Goal: Information Seeking & Learning: Learn about a topic

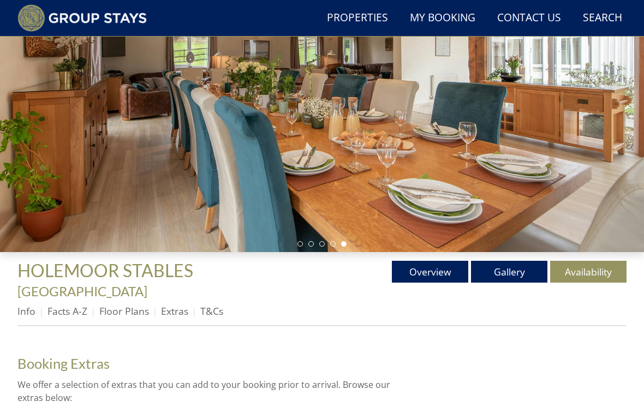
scroll to position [182, 0]
click at [29, 305] on link "Info" at bounding box center [26, 311] width 18 height 13
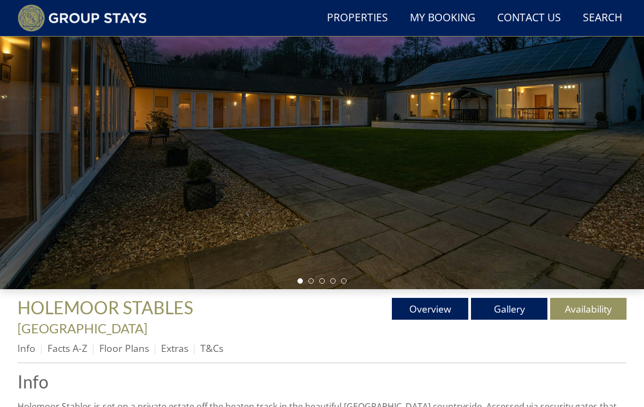
scroll to position [149, 0]
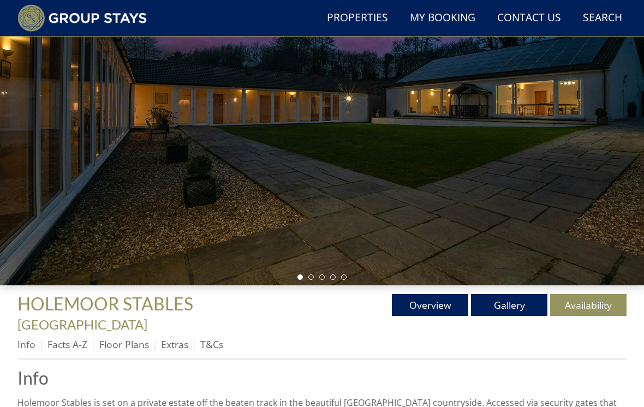
click at [427, 313] on link "Overview" at bounding box center [430, 305] width 76 height 22
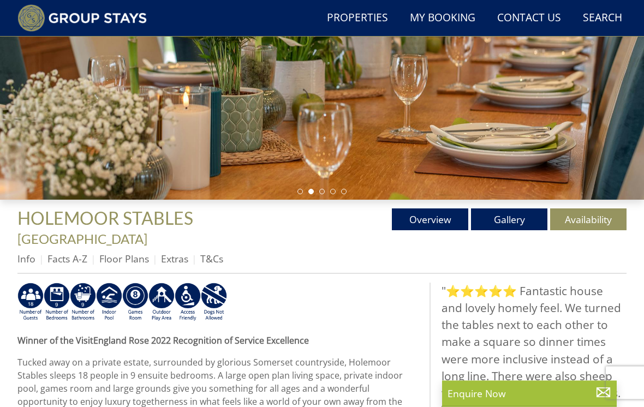
scroll to position [235, 0]
click at [499, 224] on link "Gallery" at bounding box center [509, 219] width 76 height 22
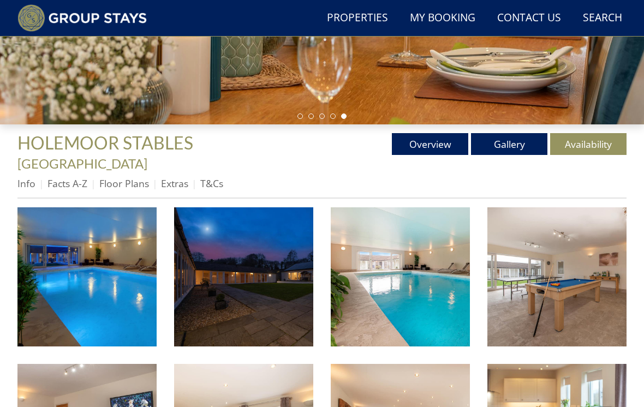
scroll to position [311, 0]
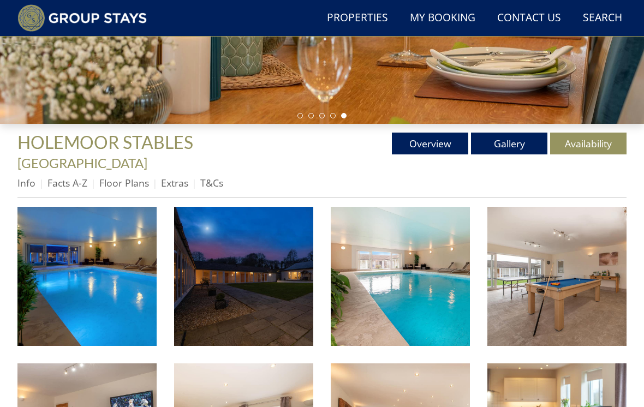
click at [104, 254] on img at bounding box center [86, 276] width 139 height 139
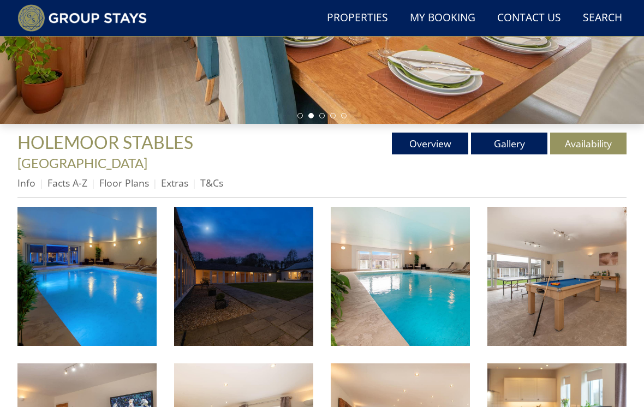
click at [70, 176] on link "Facts A-Z" at bounding box center [67, 182] width 40 height 13
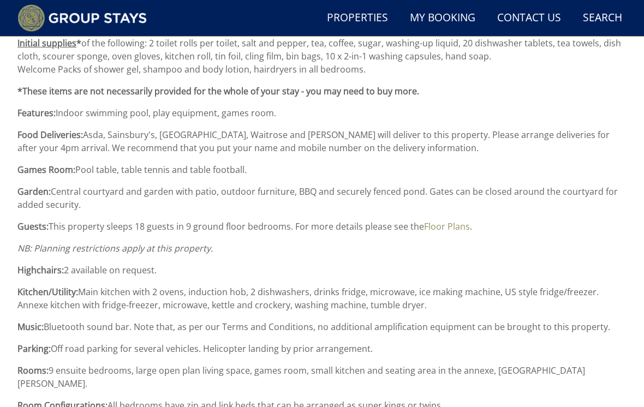
scroll to position [899, 0]
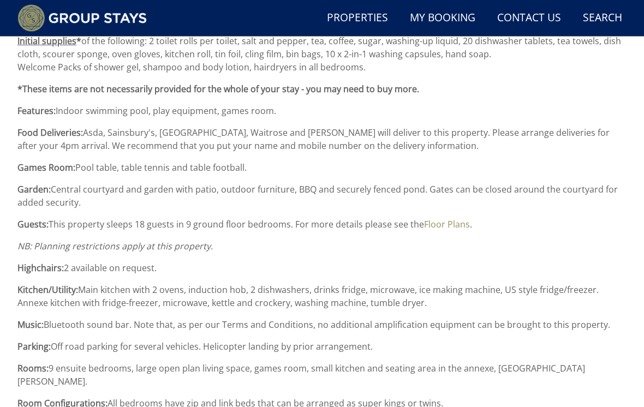
click at [445, 218] on link "Floor Plans" at bounding box center [447, 224] width 46 height 12
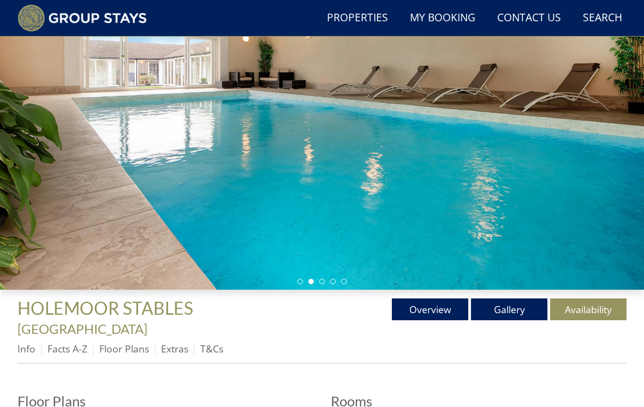
scroll to position [149, 0]
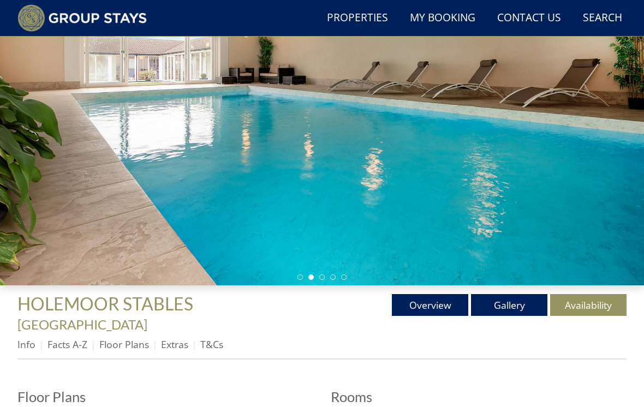
click at [417, 299] on link "Overview" at bounding box center [430, 305] width 76 height 22
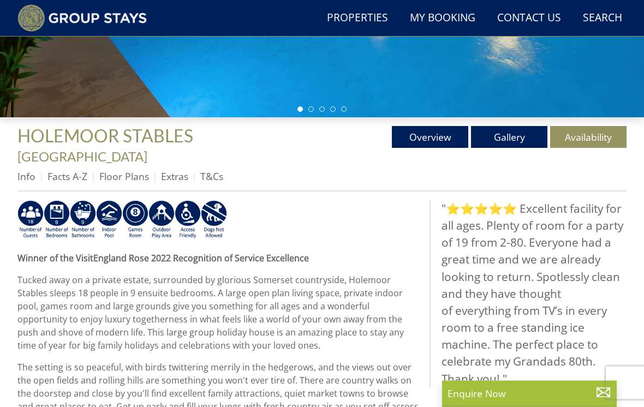
scroll to position [318, 0]
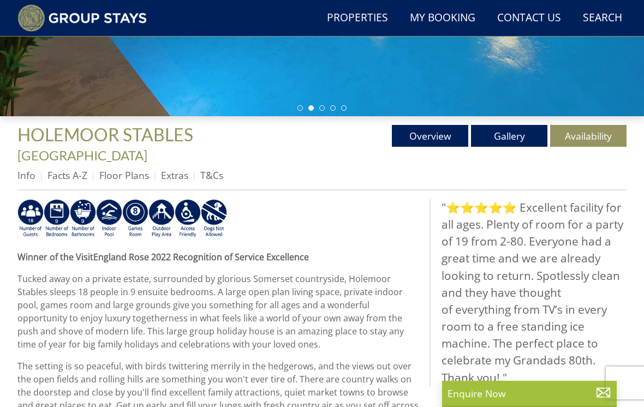
click at [212, 169] on link "T&Cs" at bounding box center [211, 175] width 23 height 13
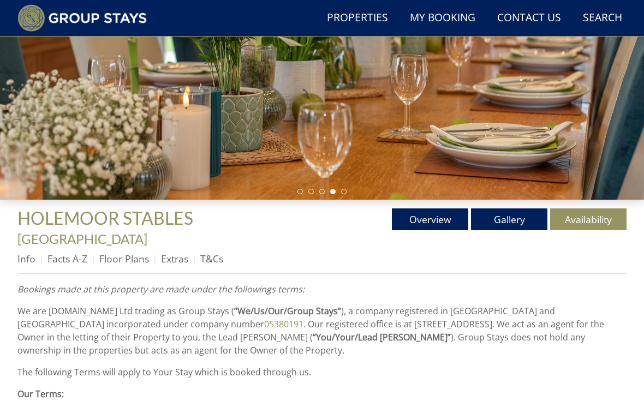
scroll to position [235, 0]
click at [505, 219] on link "Gallery" at bounding box center [509, 219] width 76 height 22
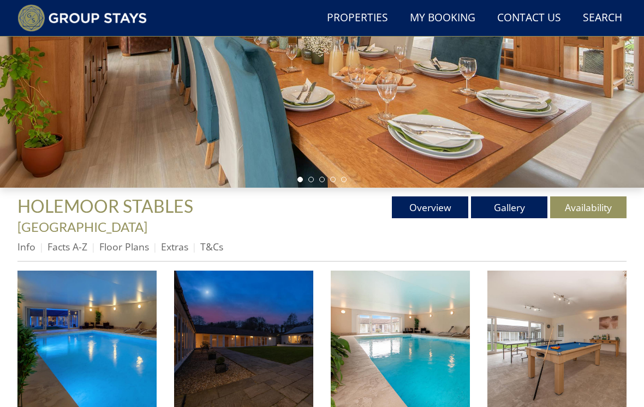
scroll to position [242, 0]
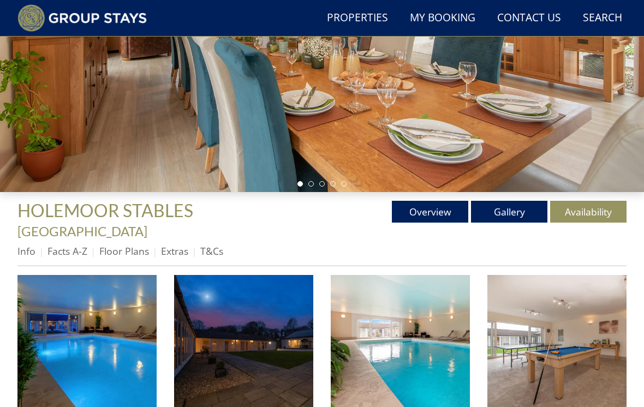
click at [103, 350] on img at bounding box center [86, 344] width 139 height 139
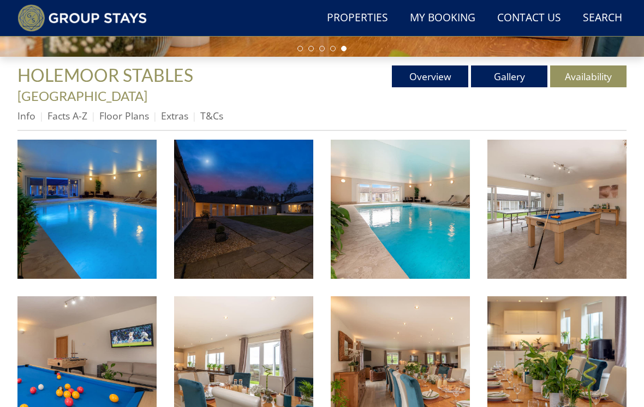
scroll to position [382, 0]
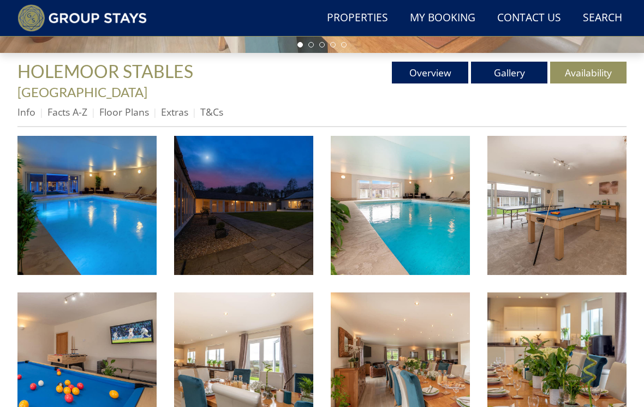
click at [260, 377] on img at bounding box center [243, 362] width 139 height 139
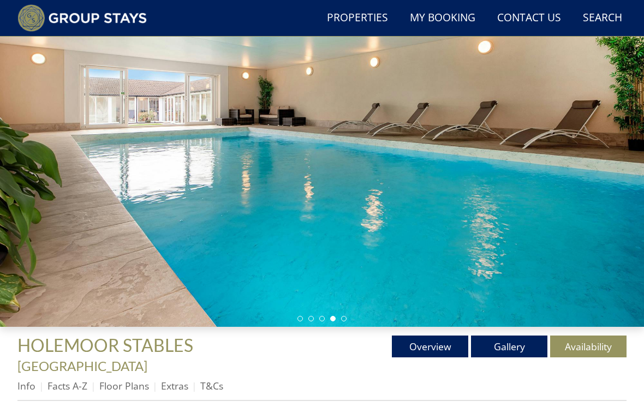
scroll to position [109, 0]
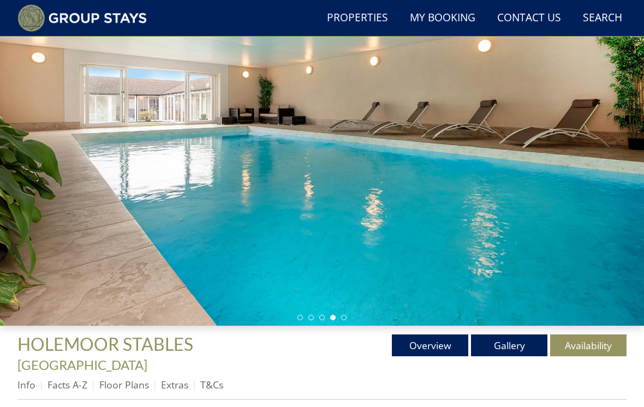
click at [427, 345] on link "Overview" at bounding box center [430, 346] width 76 height 22
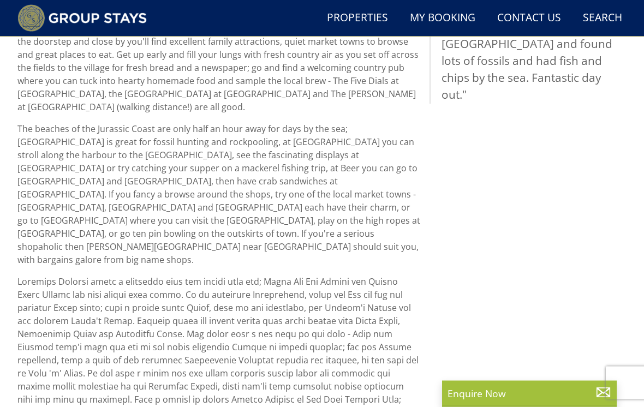
scroll to position [660, 0]
